Goal: Task Accomplishment & Management: Manage account settings

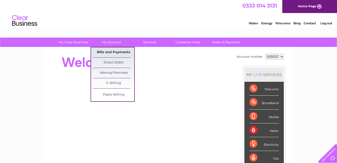
click at [125, 50] on link "Bills and Payments" at bounding box center [113, 52] width 41 height 10
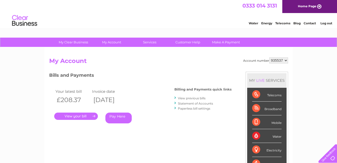
click at [73, 114] on link "." at bounding box center [76, 116] width 44 height 7
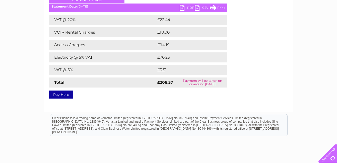
scroll to position [14, 0]
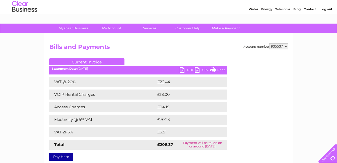
click at [189, 70] on link "PDF" at bounding box center [187, 70] width 15 height 7
